Goal: Task Accomplishment & Management: Manage account settings

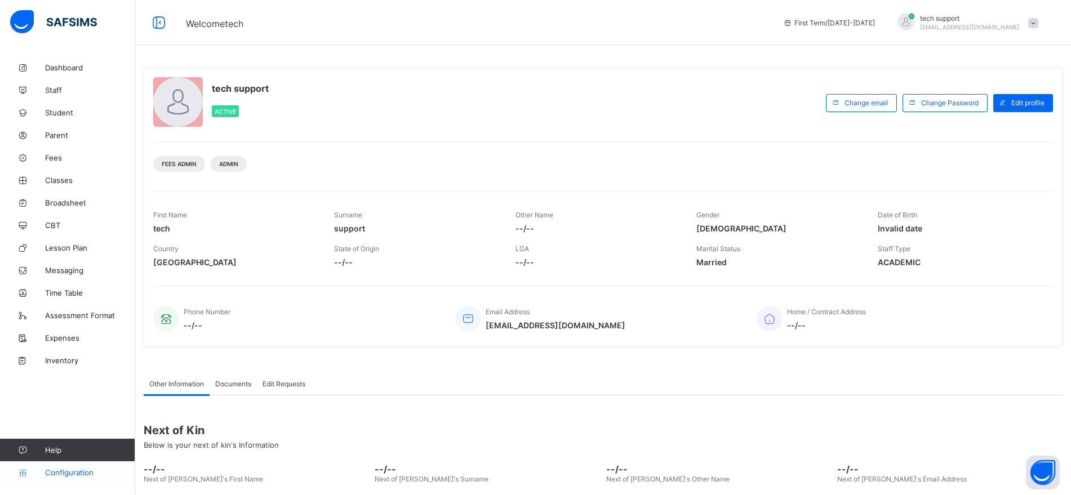
click at [61, 474] on span "Configuration" at bounding box center [90, 472] width 90 height 9
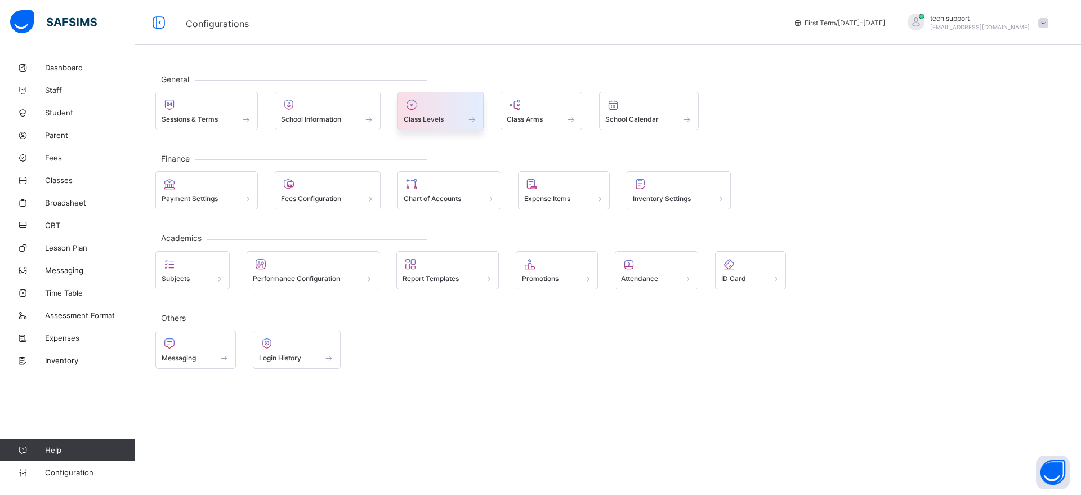
click at [450, 113] on span at bounding box center [441, 113] width 74 height 3
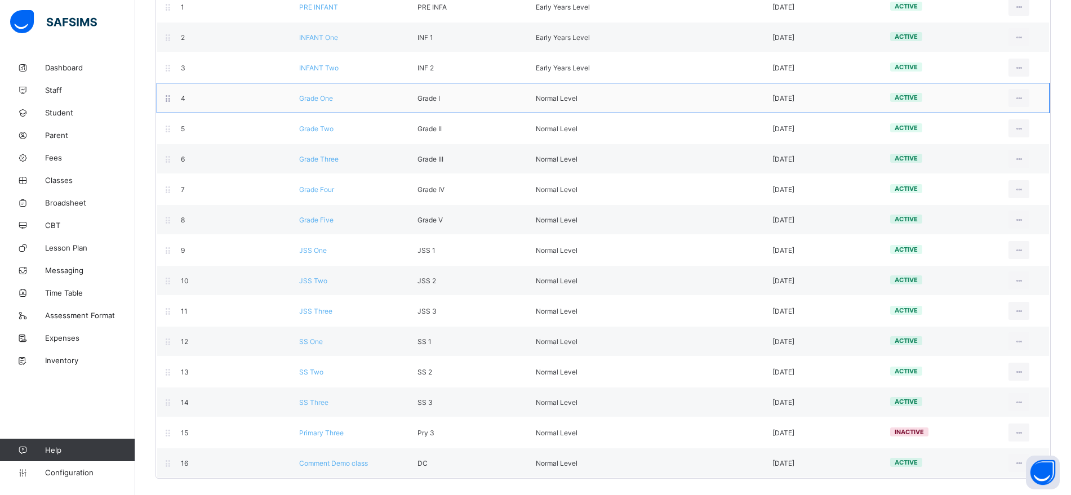
scroll to position [170, 0]
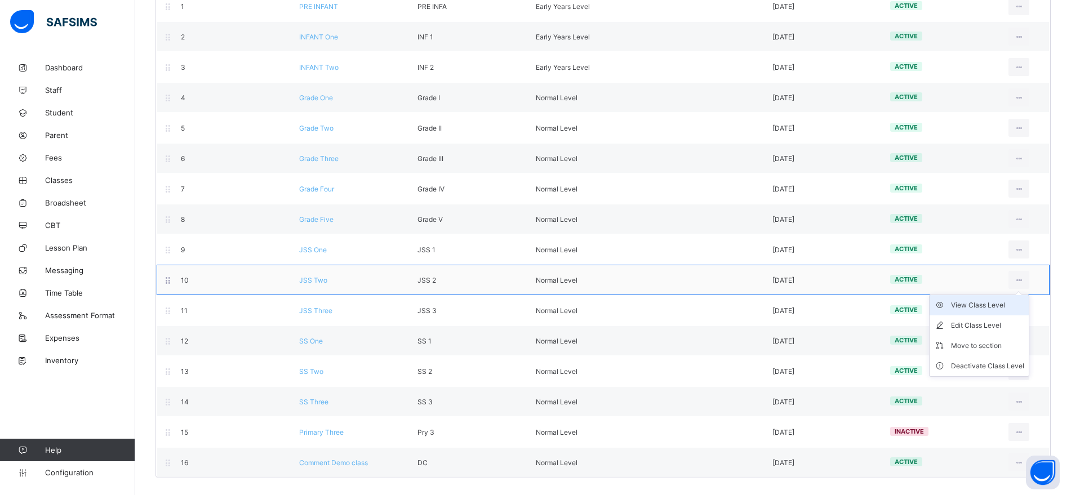
click at [1002, 306] on div "View Class Level" at bounding box center [987, 305] width 73 height 11
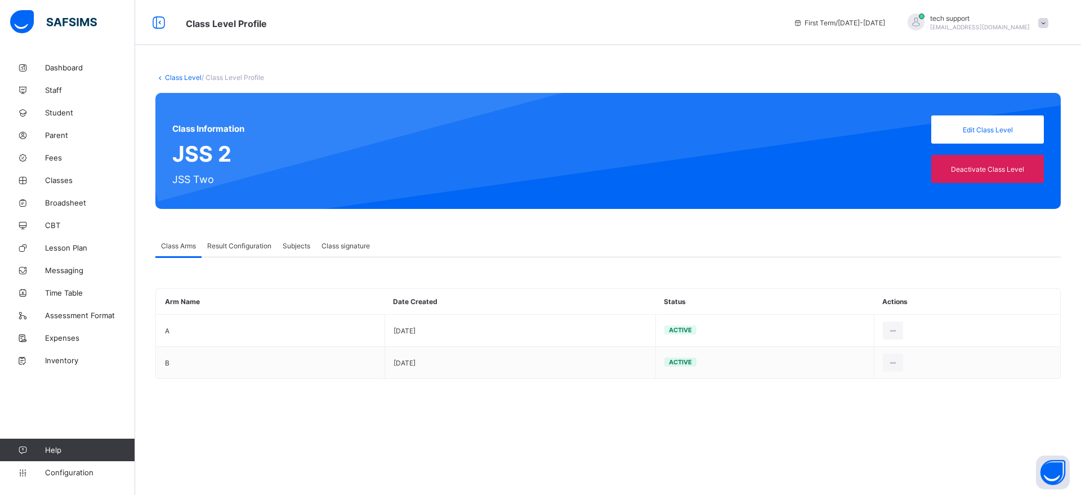
click at [250, 251] on div "Result Configuration" at bounding box center [239, 245] width 75 height 23
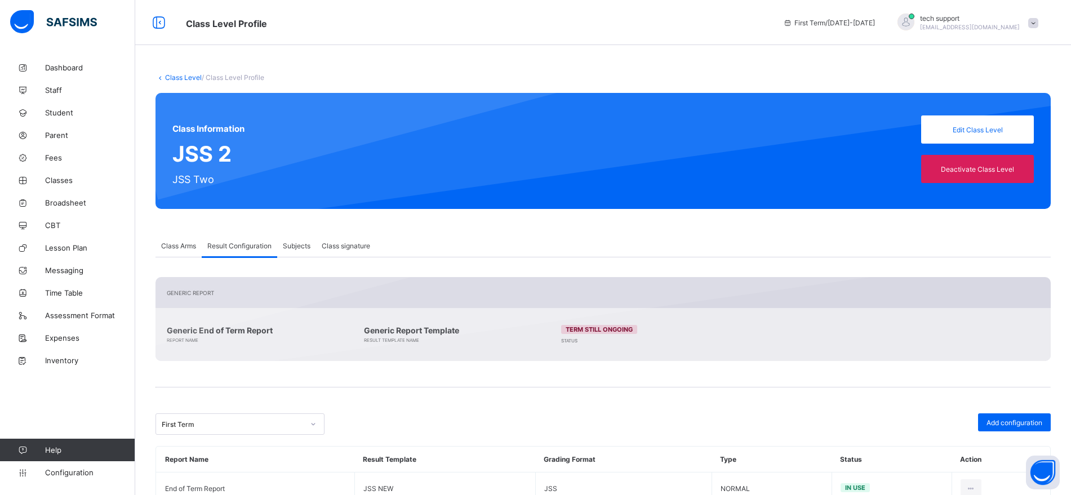
scroll to position [38, 0]
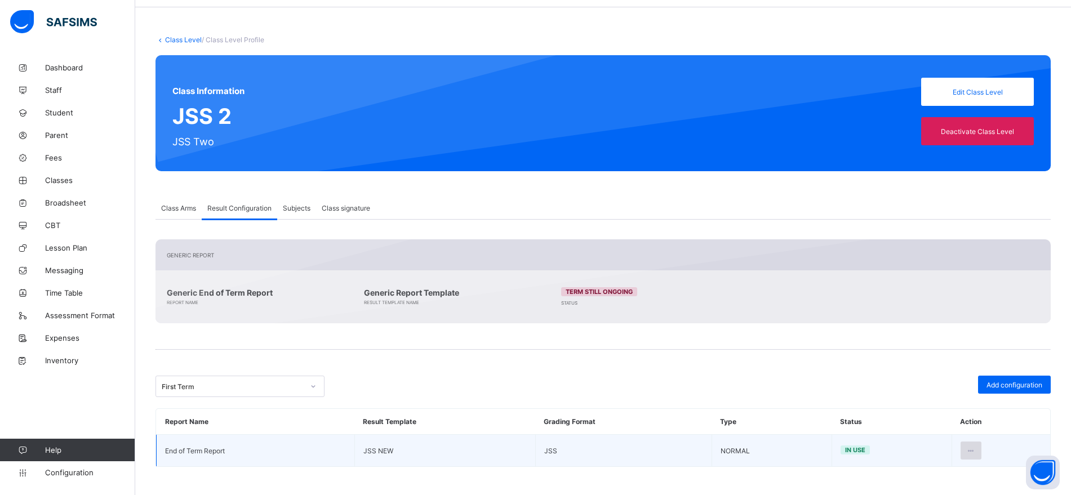
click at [977, 443] on div at bounding box center [970, 451] width 21 height 18
click at [928, 474] on div "Edit Configuration" at bounding box center [943, 475] width 65 height 11
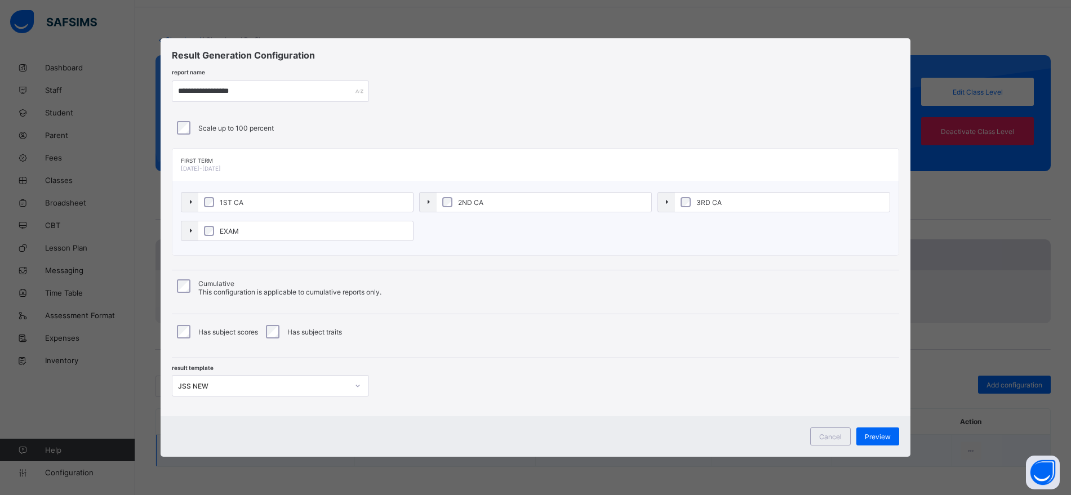
type input "**********"
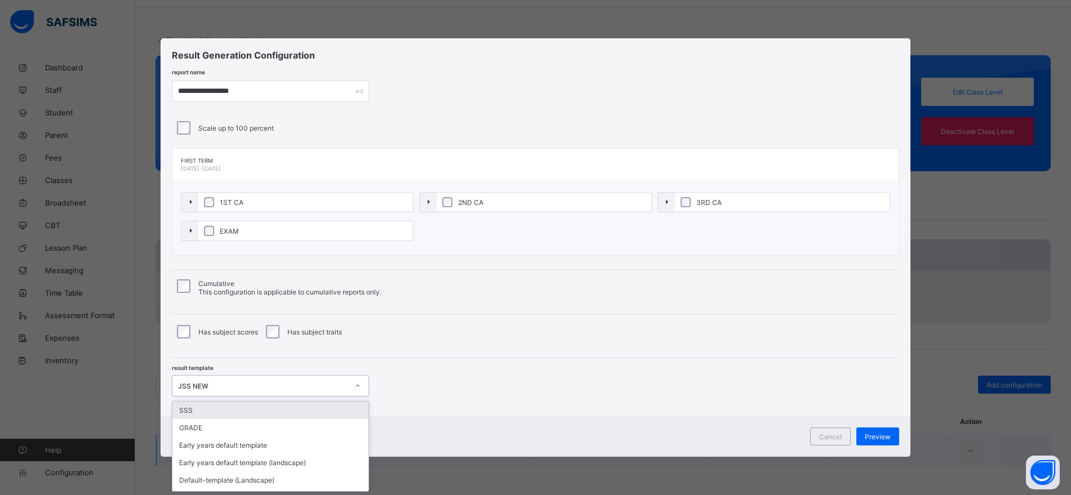
click at [343, 383] on div "JSS NEW" at bounding box center [263, 386] width 170 height 8
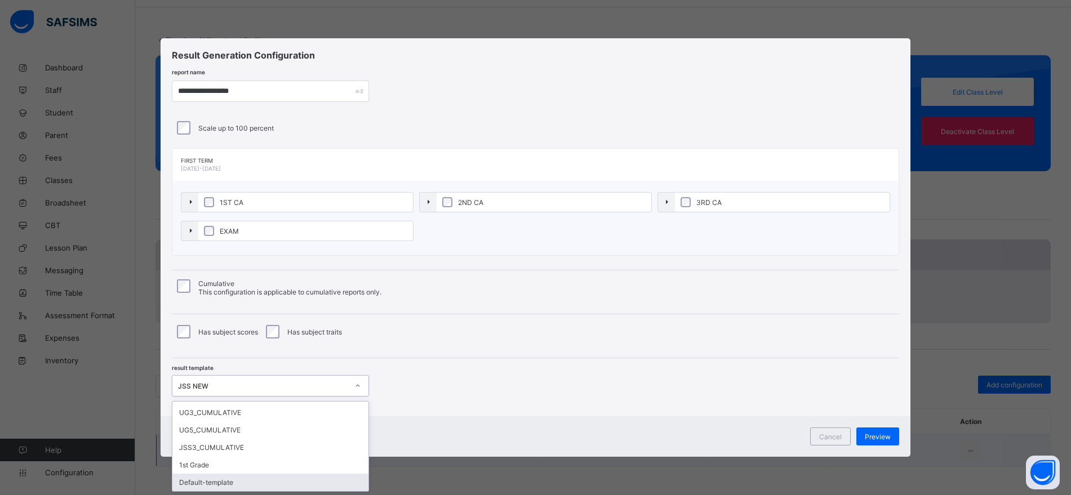
click at [291, 483] on div "Default-template" at bounding box center [270, 482] width 196 height 17
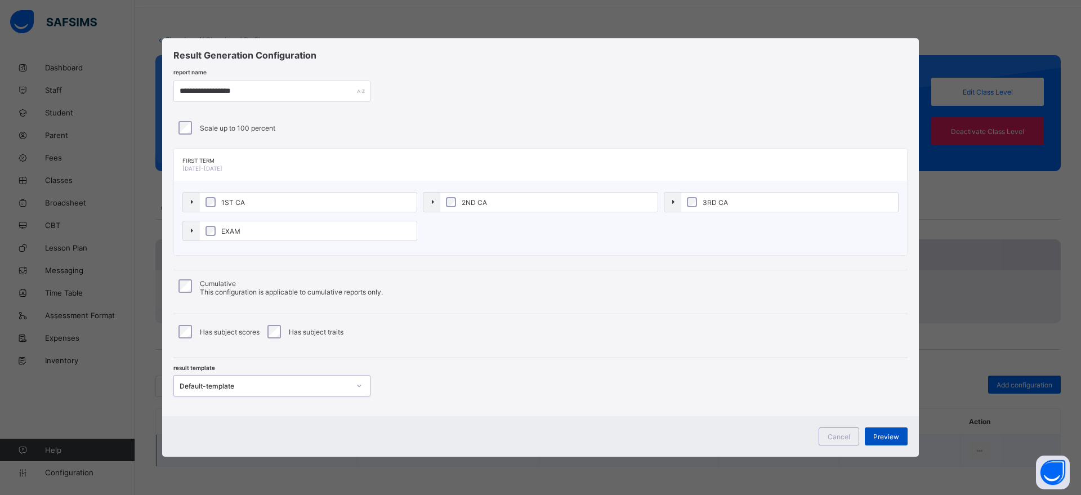
click at [875, 431] on div "Preview" at bounding box center [886, 436] width 43 height 18
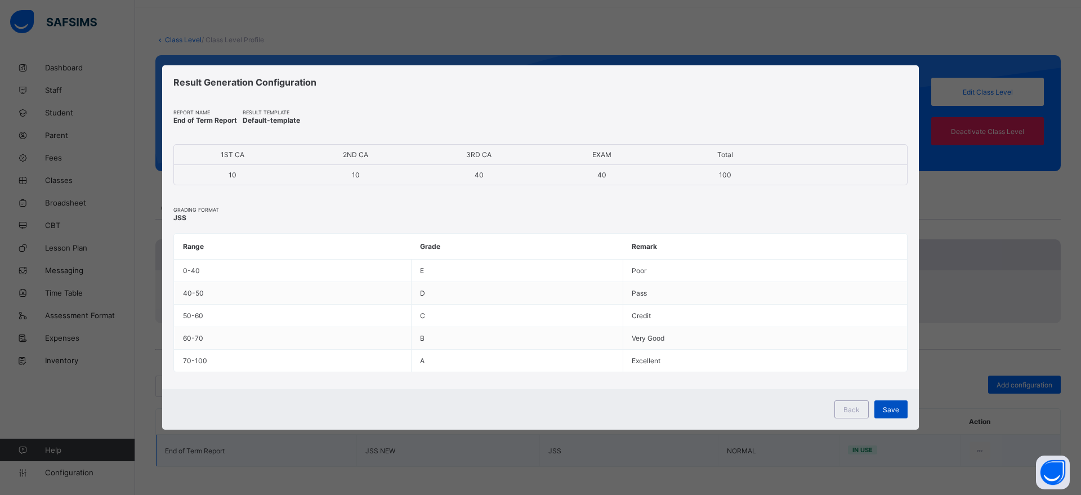
click at [897, 411] on span "Save" at bounding box center [891, 410] width 16 height 8
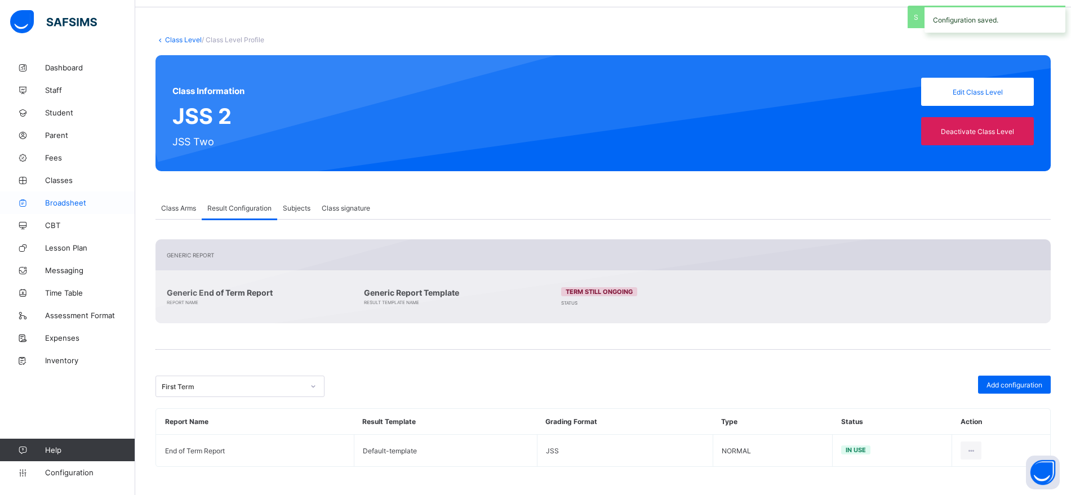
click at [68, 204] on span "Broadsheet" at bounding box center [90, 202] width 90 height 9
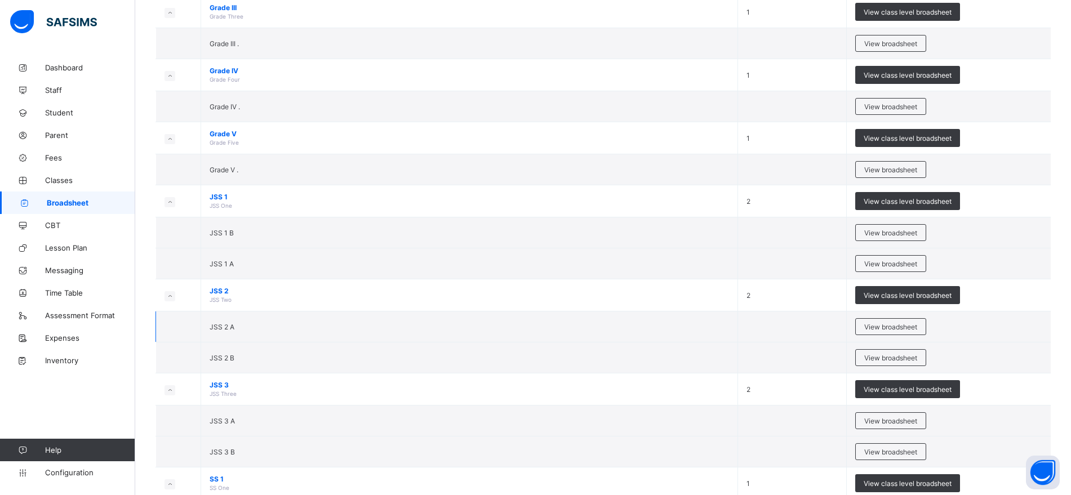
scroll to position [451, 0]
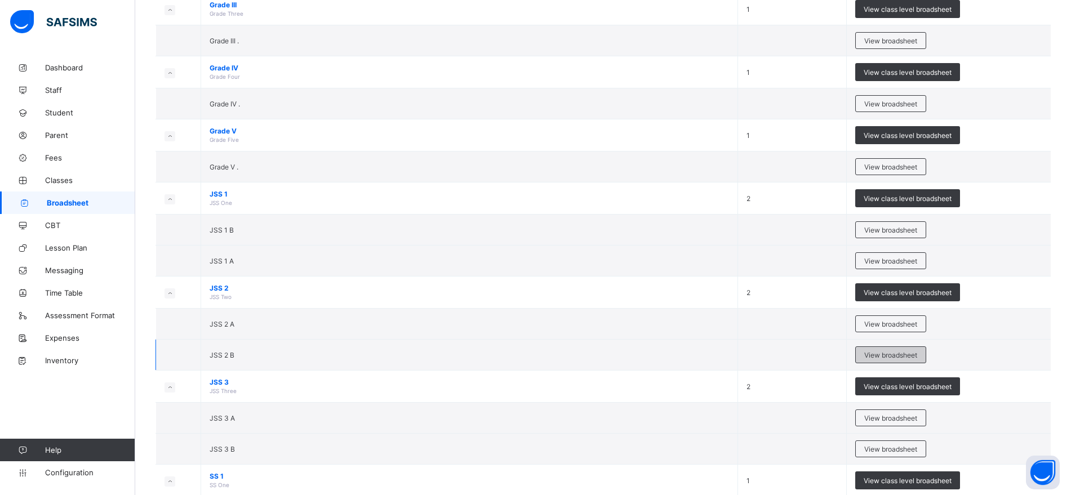
click at [884, 351] on span "View broadsheet" at bounding box center [890, 355] width 53 height 8
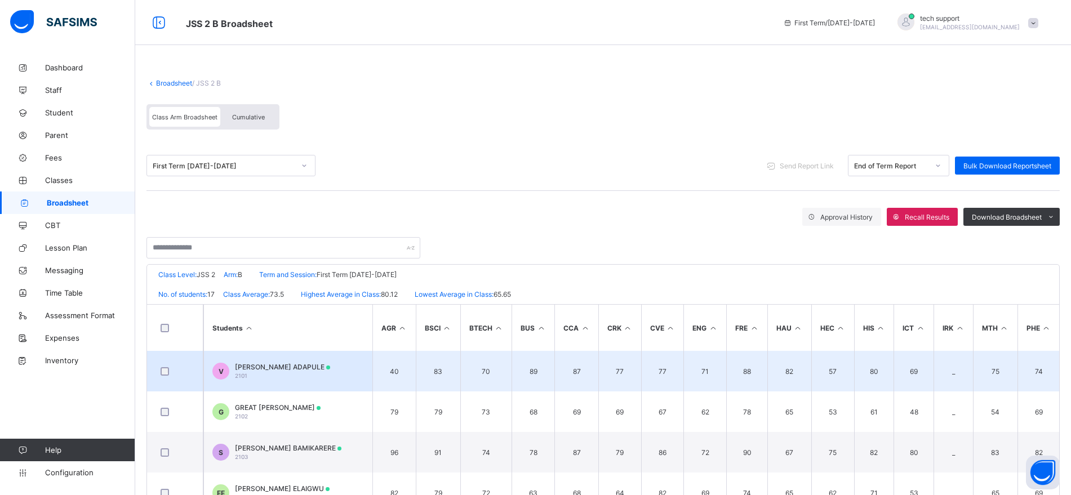
click at [297, 378] on div "VINCENT ADAPULE ADAPULE 2101" at bounding box center [282, 371] width 95 height 17
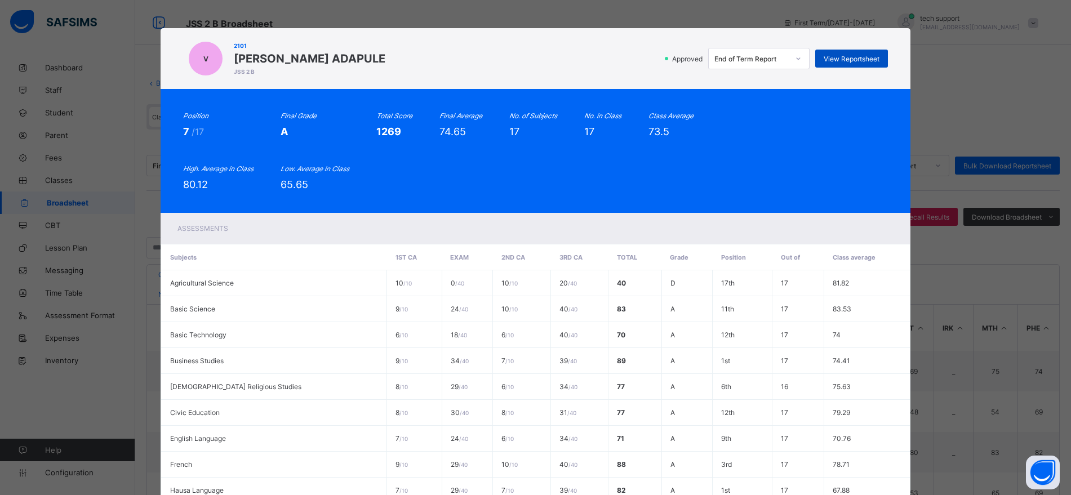
click at [840, 55] on span "View Reportsheet" at bounding box center [851, 59] width 56 height 8
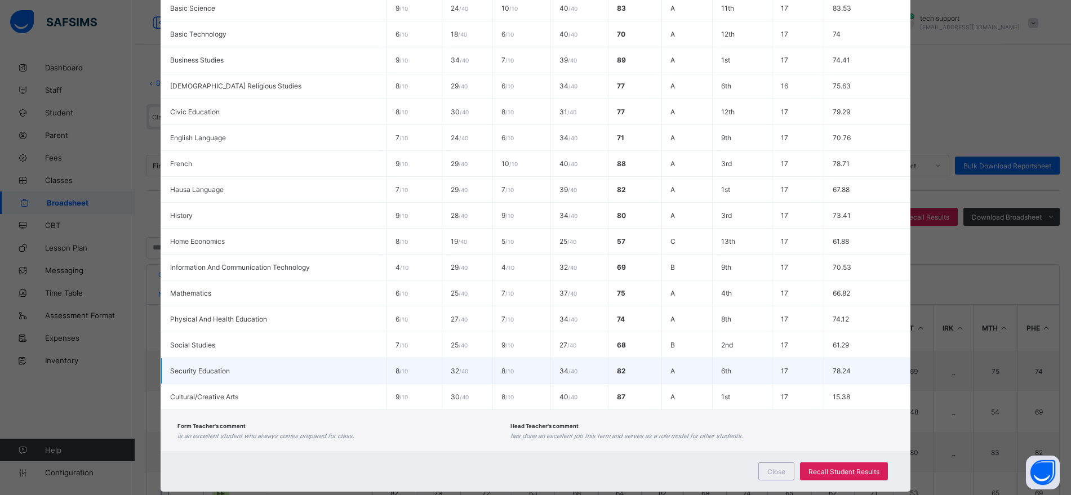
scroll to position [318, 0]
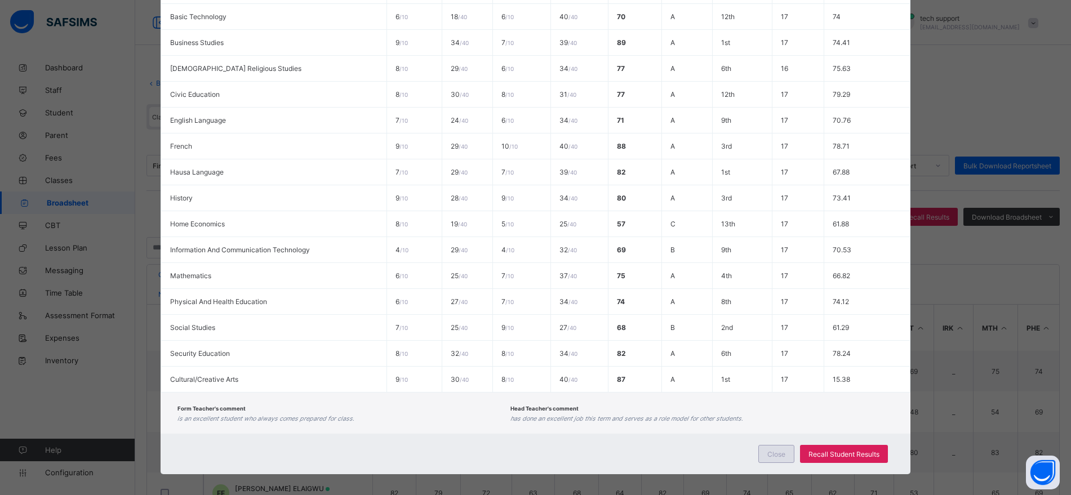
click at [776, 456] on span "Close" at bounding box center [776, 454] width 18 height 8
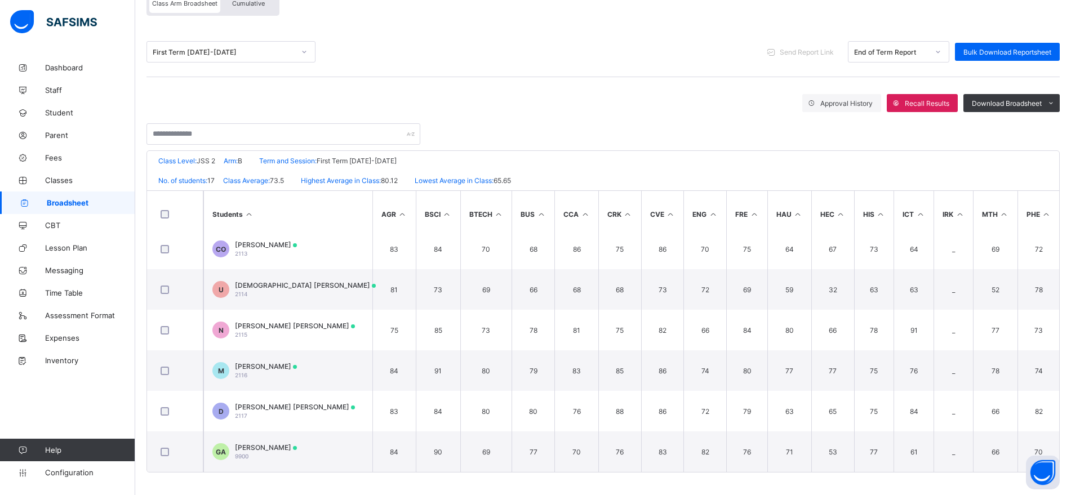
scroll to position [459, 0]
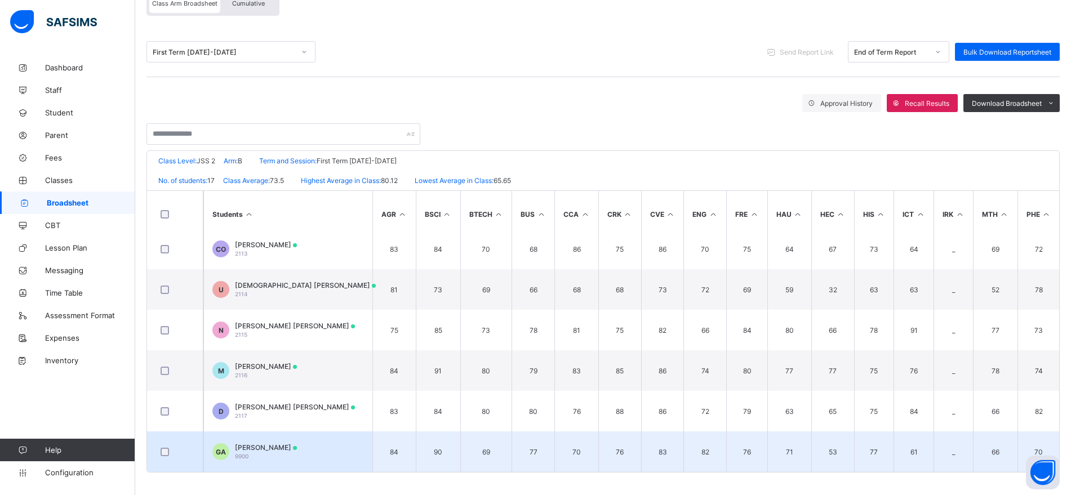
click at [297, 448] on div "GAIUS ACHIRGA ACHIRGA 9900" at bounding box center [266, 451] width 62 height 17
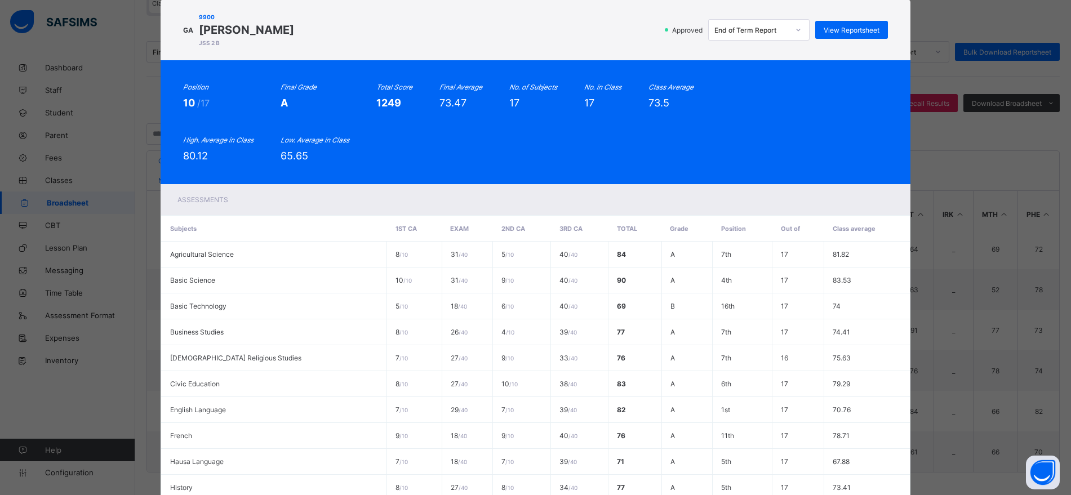
scroll to position [28, 0]
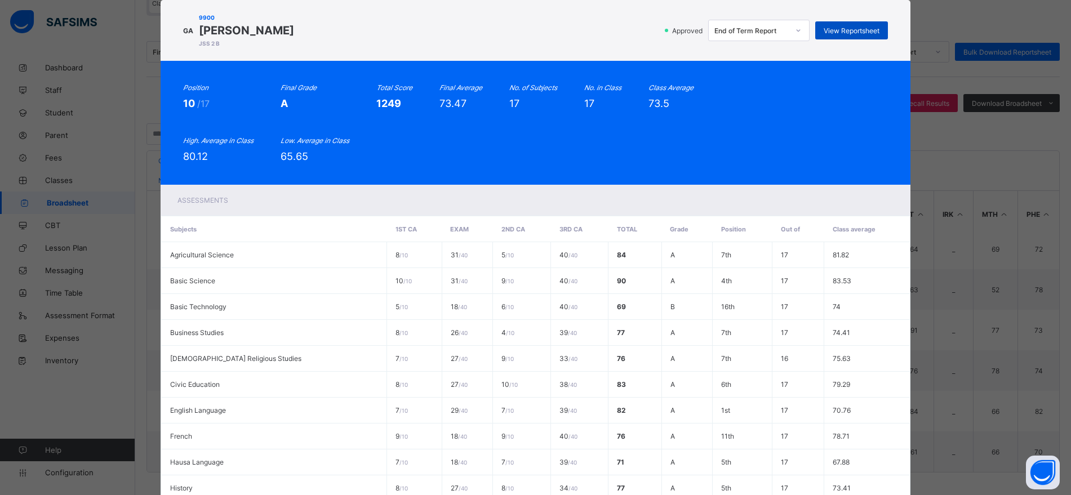
click at [847, 30] on span "View Reportsheet" at bounding box center [851, 30] width 56 height 8
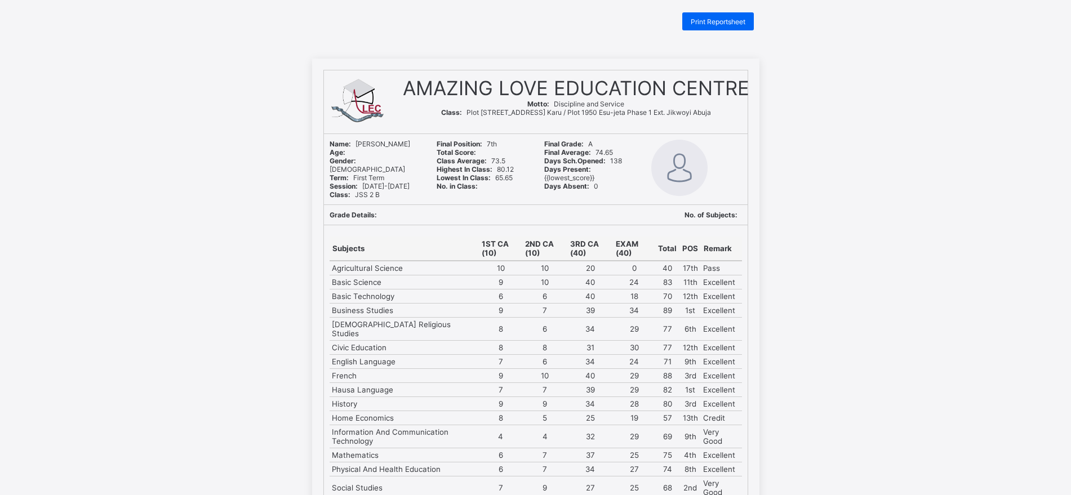
scroll to position [16, 0]
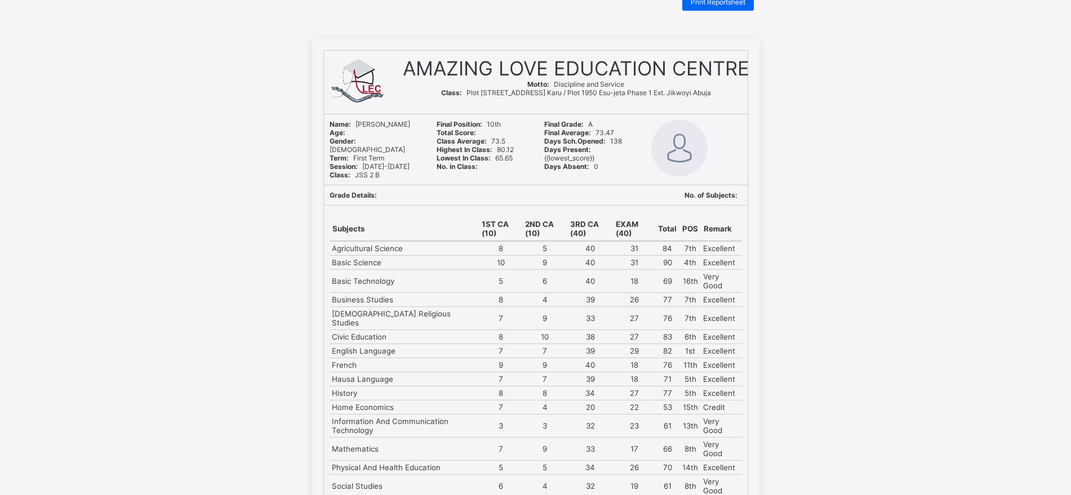
scroll to position [28, 0]
